Goal: Task Accomplishment & Management: Use online tool/utility

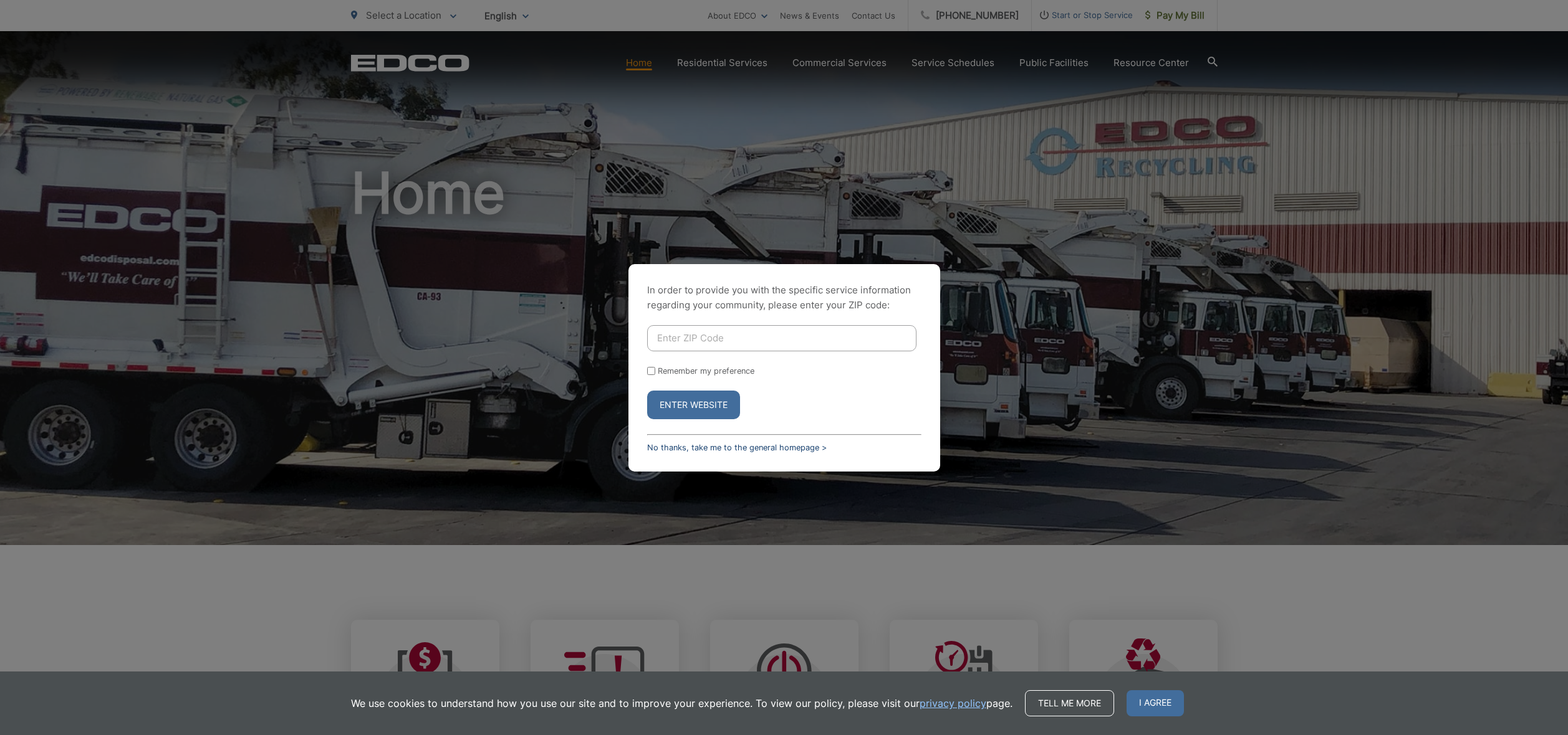
click at [681, 449] on link "No thanks, take me to the general homepage >" at bounding box center [736, 447] width 179 height 9
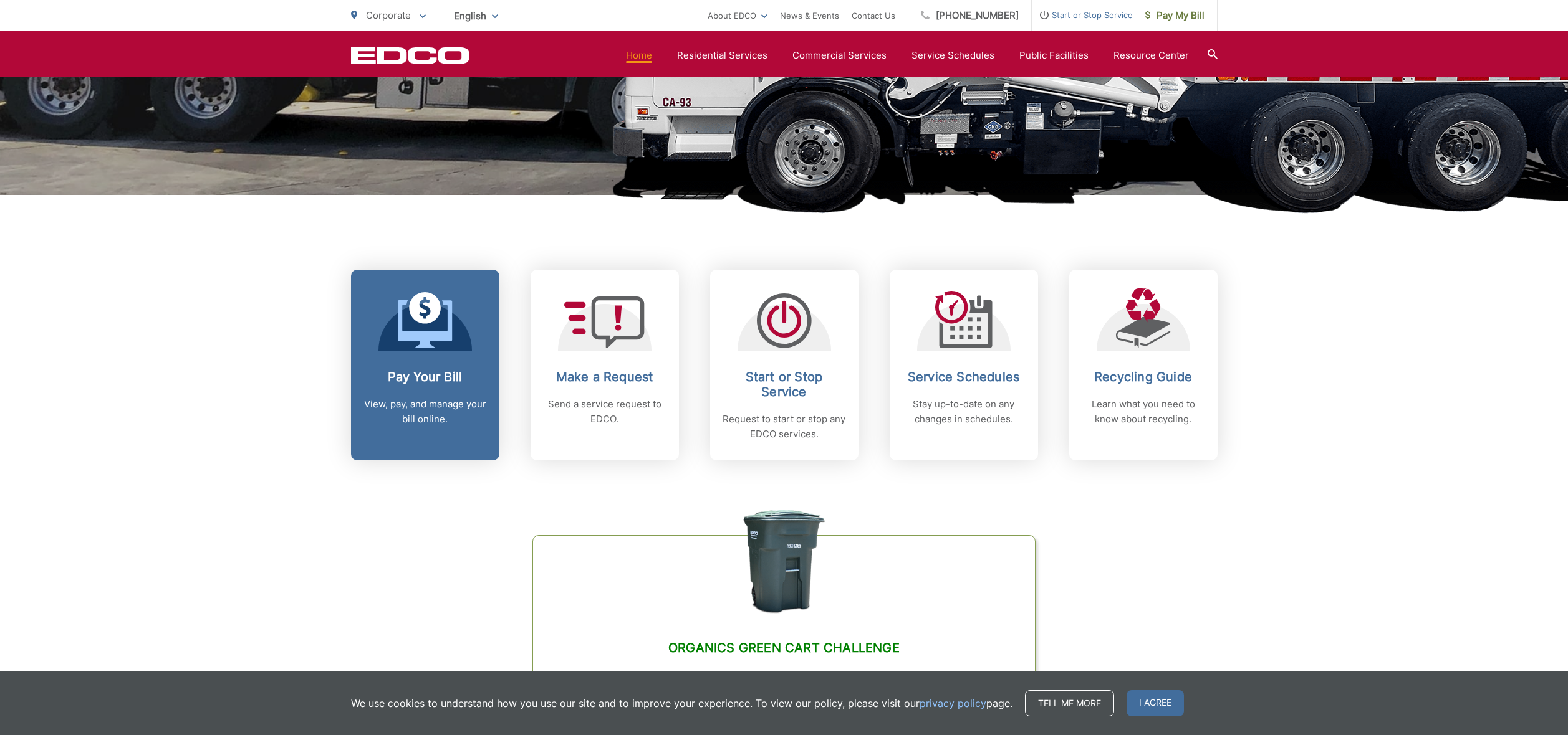
click at [419, 413] on p "View, pay, and manage your bill online." at bounding box center [424, 412] width 123 height 30
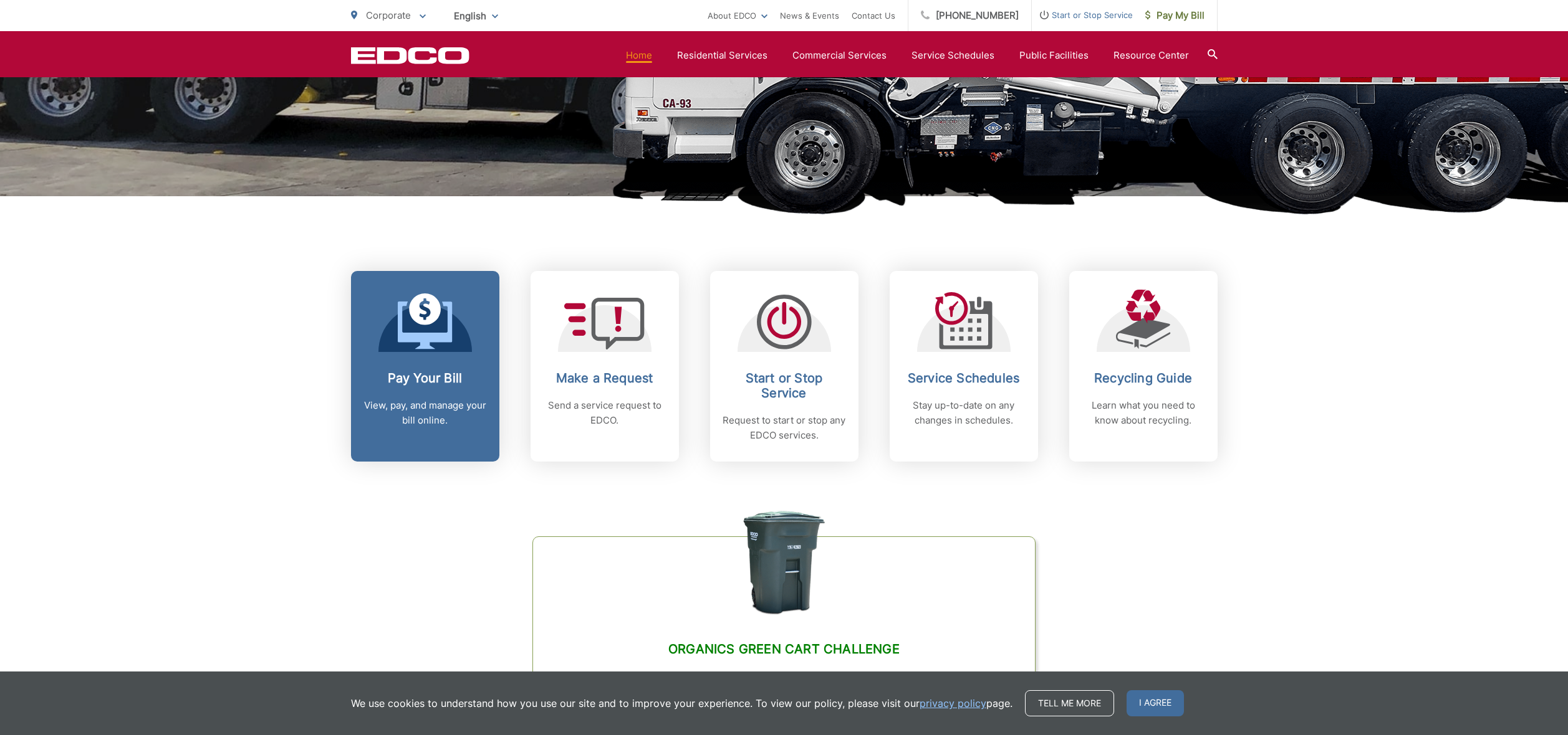
scroll to position [345, 0]
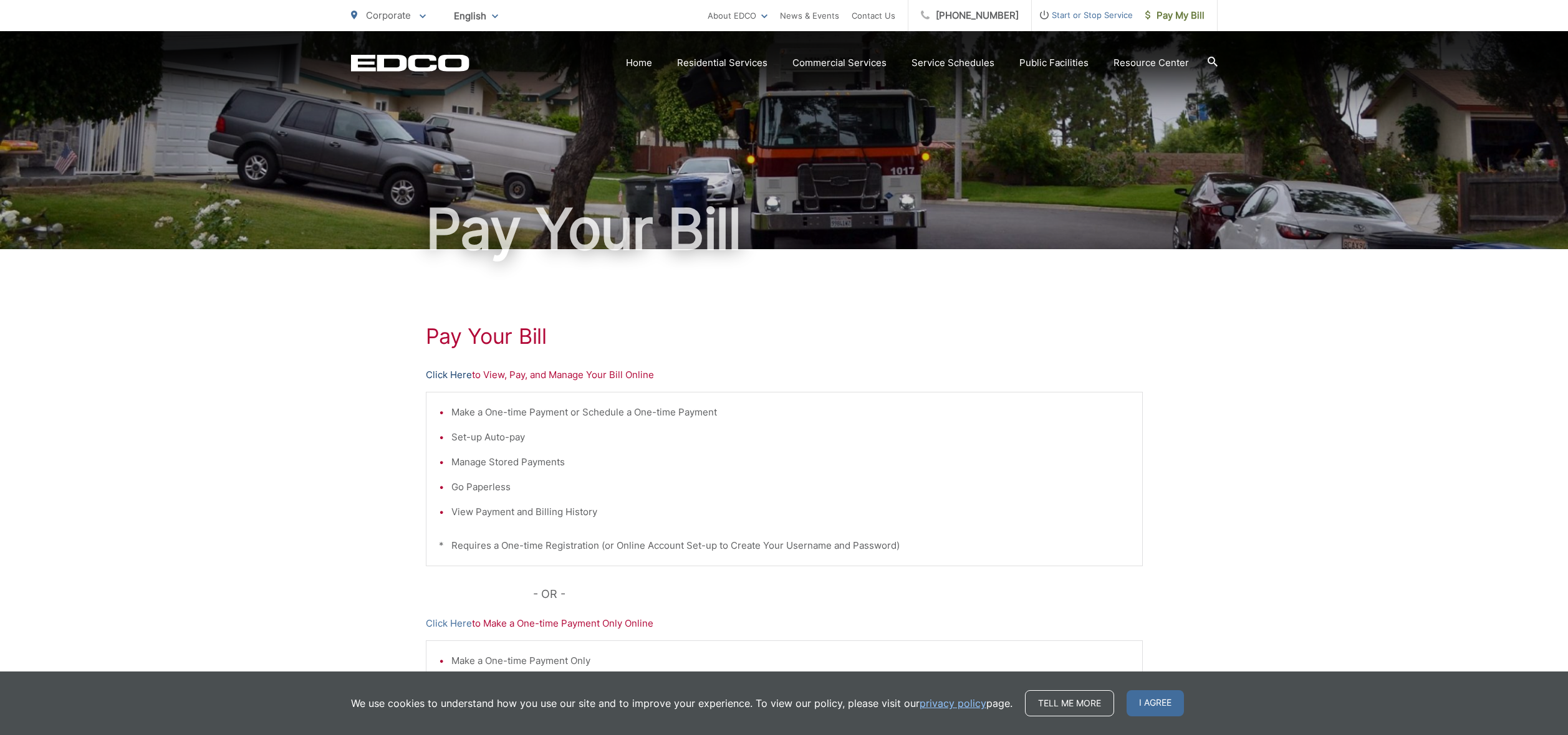
click at [447, 373] on link "Click Here" at bounding box center [449, 375] width 46 height 15
